Goal: Find specific page/section: Find specific page/section

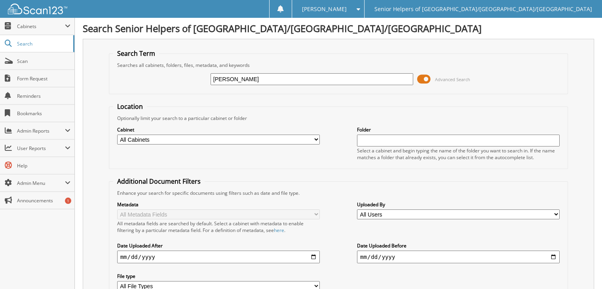
type input "[PERSON_NAME]"
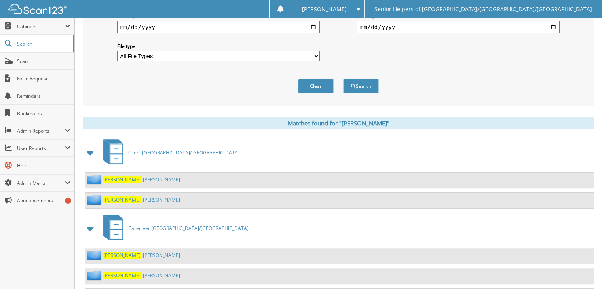
scroll to position [277, 0]
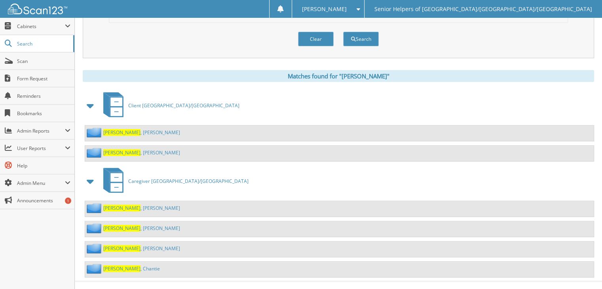
click at [106, 129] on span "Barnes" at bounding box center [121, 132] width 37 height 7
